Goal: Task Accomplishment & Management: Use online tool/utility

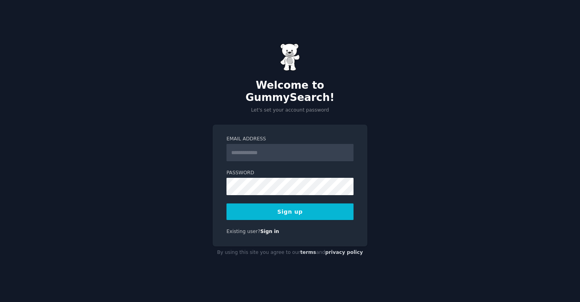
click at [240, 147] on input "Email Address" at bounding box center [290, 152] width 127 height 17
type input "**********"
click at [308, 207] on button "Sign up" at bounding box center [290, 212] width 127 height 17
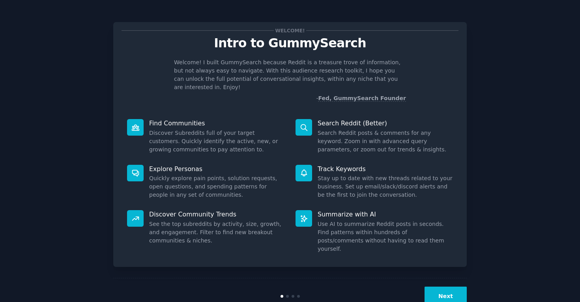
click at [450, 287] on button "Next" at bounding box center [446, 296] width 42 height 19
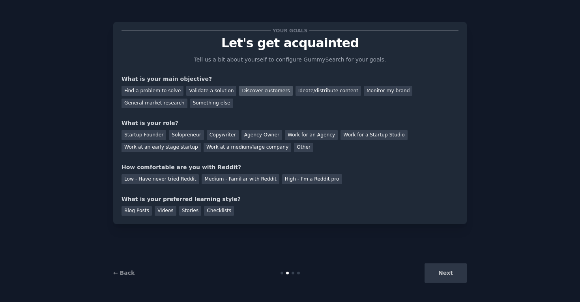
click at [272, 94] on div "Discover customers" at bounding box center [265, 91] width 53 height 10
click at [296, 94] on div "Ideate/distribute content" at bounding box center [329, 91] width 66 height 10
click at [281, 94] on div "Discover customers" at bounding box center [265, 91] width 53 height 10
click at [159, 135] on div "Startup Founder" at bounding box center [144, 135] width 45 height 10
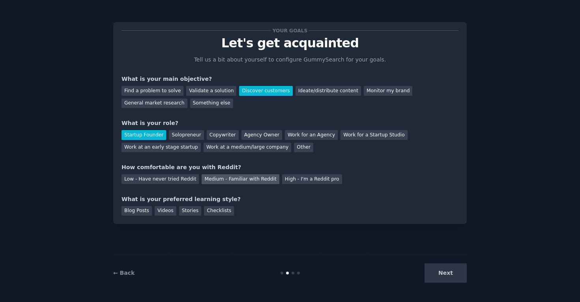
click at [258, 179] on div "Medium - Familiar with Reddit" at bounding box center [240, 179] width 77 height 10
click at [145, 213] on div "Blog Posts" at bounding box center [137, 211] width 30 height 10
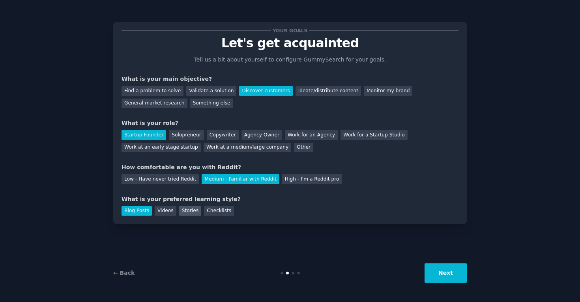
click at [183, 212] on div "Stories" at bounding box center [190, 211] width 22 height 10
click at [144, 213] on div "Blog Posts" at bounding box center [137, 211] width 30 height 10
click at [443, 273] on button "Next" at bounding box center [446, 273] width 42 height 19
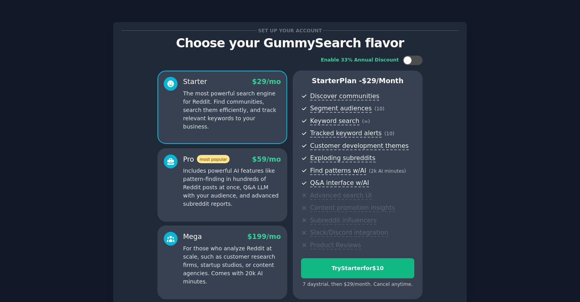
click at [444, 270] on div "Enable 33% Annual Discount Starter $ 29 /mo The most powerful search engine for…" at bounding box center [290, 177] width 337 height 255
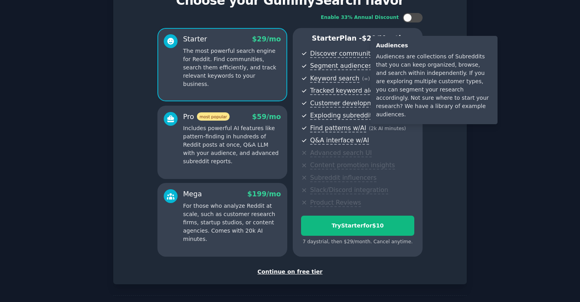
scroll to position [72, 0]
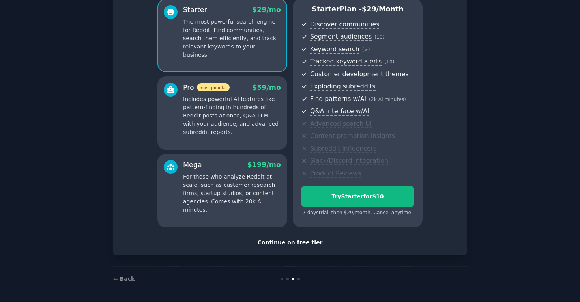
click at [294, 242] on div "Continue on free tier" at bounding box center [290, 243] width 337 height 8
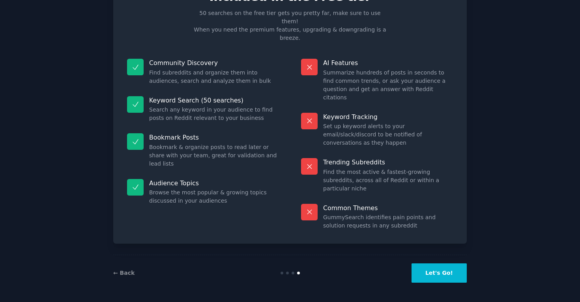
scroll to position [5, 0]
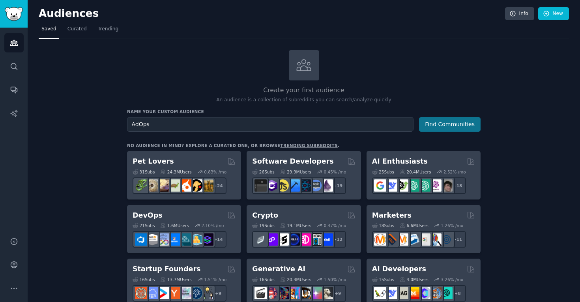
type input "AdOps"
click at [422, 123] on button "Find Communities" at bounding box center [450, 124] width 62 height 15
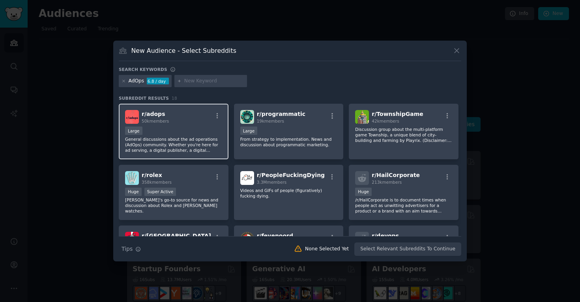
click at [200, 133] on div "Large" at bounding box center [173, 132] width 97 height 10
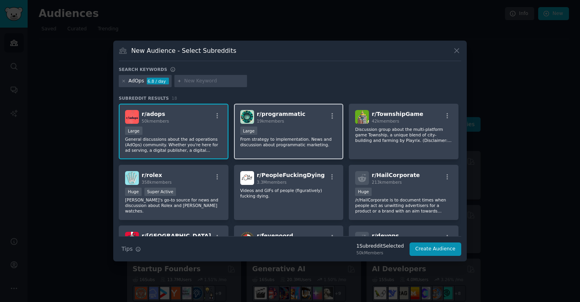
click at [314, 148] on div "r/ programmatic 19k members 10,000 - 100,000 members Large From strategy to imp…" at bounding box center [289, 132] width 110 height 56
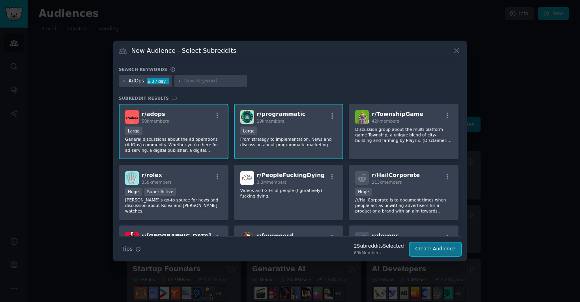
click at [424, 248] on button "Create Audience" at bounding box center [436, 249] width 52 height 13
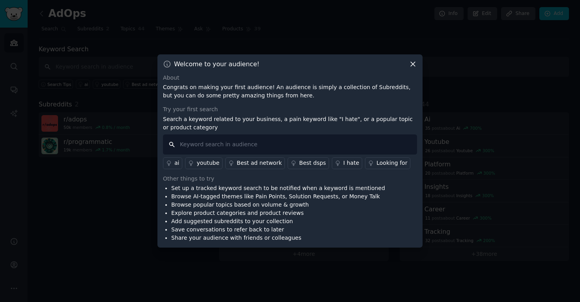
click at [346, 148] on input "text" at bounding box center [290, 145] width 254 height 20
type input "Ad monetization"
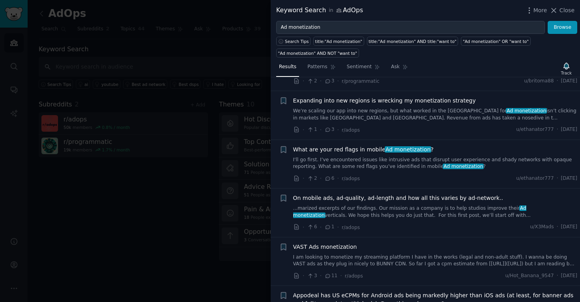
scroll to position [438, 0]
